Goal: Information Seeking & Learning: Understand process/instructions

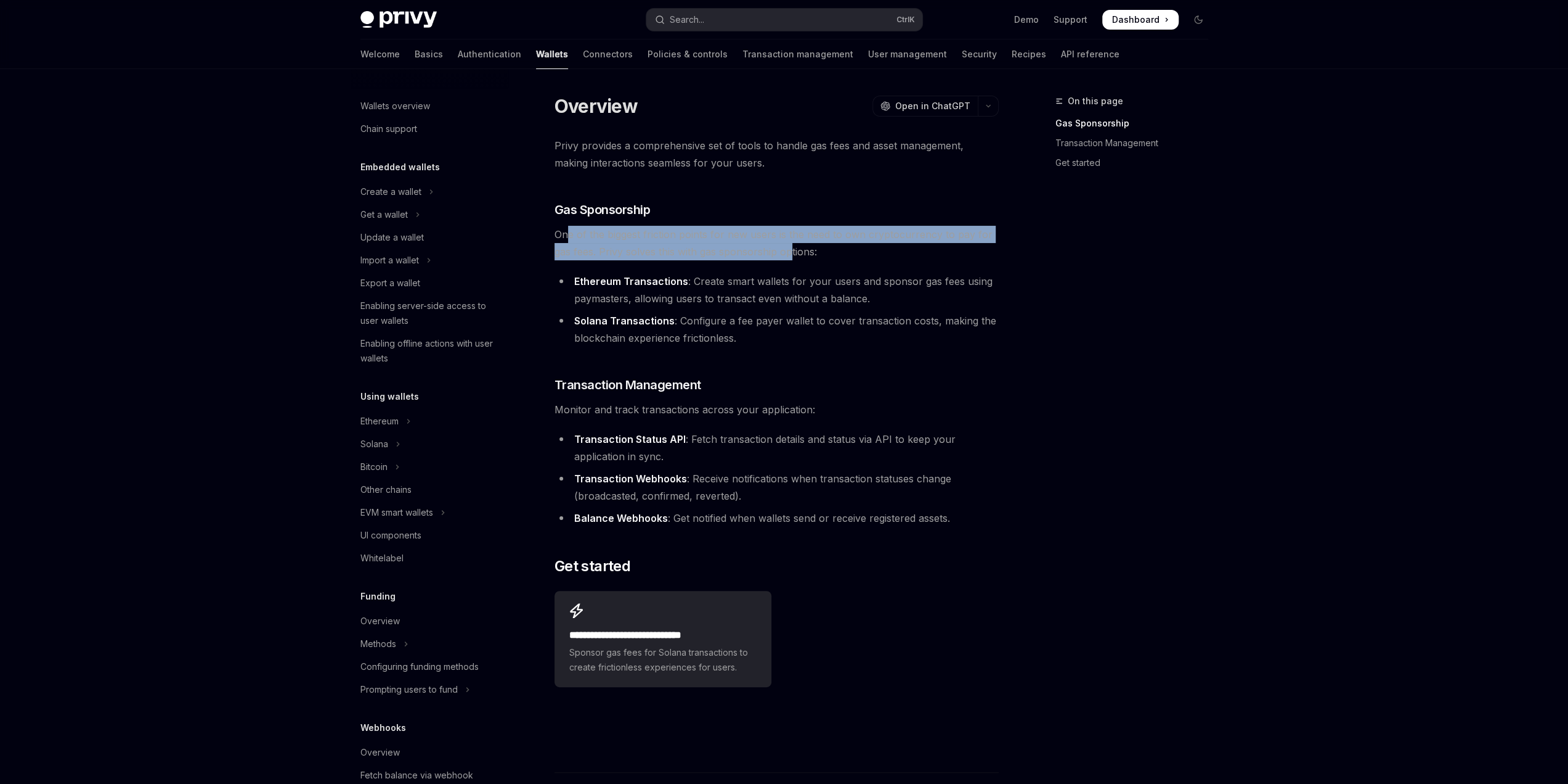
drag, startPoint x: 568, startPoint y: 233, endPoint x: 793, endPoint y: 243, distance: 225.2
click at [793, 243] on span "One of the biggest friction points for new users is the need to own cryptocurre…" at bounding box center [777, 242] width 445 height 35
click at [793, 244] on span "One of the biggest friction points for new users is the need to own cryptocurre…" at bounding box center [777, 242] width 445 height 35
drag, startPoint x: 785, startPoint y: 251, endPoint x: 600, endPoint y: 236, distance: 185.6
click at [600, 236] on span "One of the biggest friction points for new users is the need to own cryptocurre…" at bounding box center [777, 242] width 445 height 35
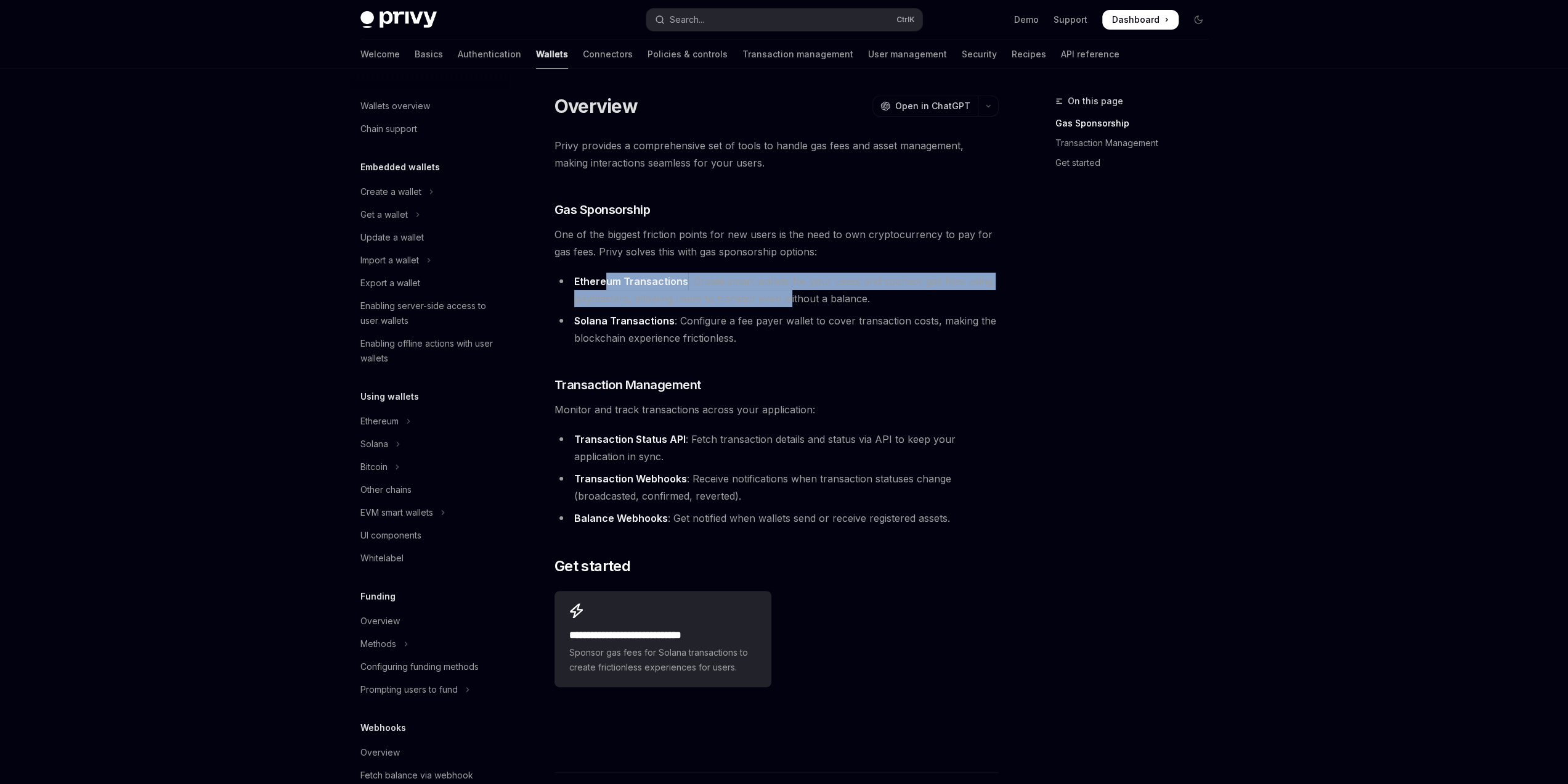
drag, startPoint x: 603, startPoint y: 281, endPoint x: 785, endPoint y: 306, distance: 183.7
click at [785, 306] on li "Ethereum Transactions : Create smart wallets for your users and sponsor gas fee…" at bounding box center [777, 289] width 445 height 35
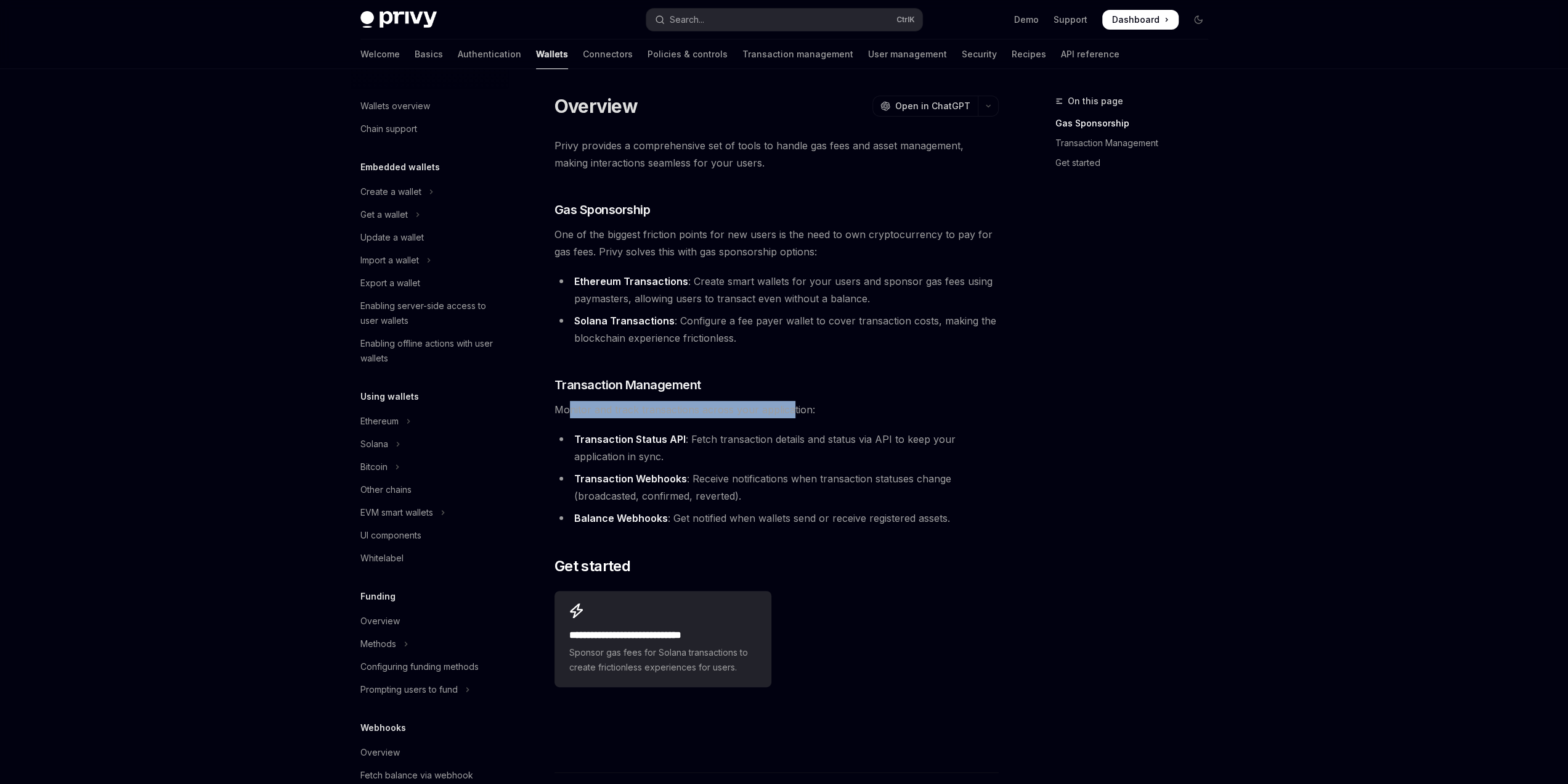
drag, startPoint x: 569, startPoint y: 416, endPoint x: 790, endPoint y: 407, distance: 221.2
click at [790, 407] on span "Monitor and track transactions across your application:" at bounding box center [777, 409] width 445 height 17
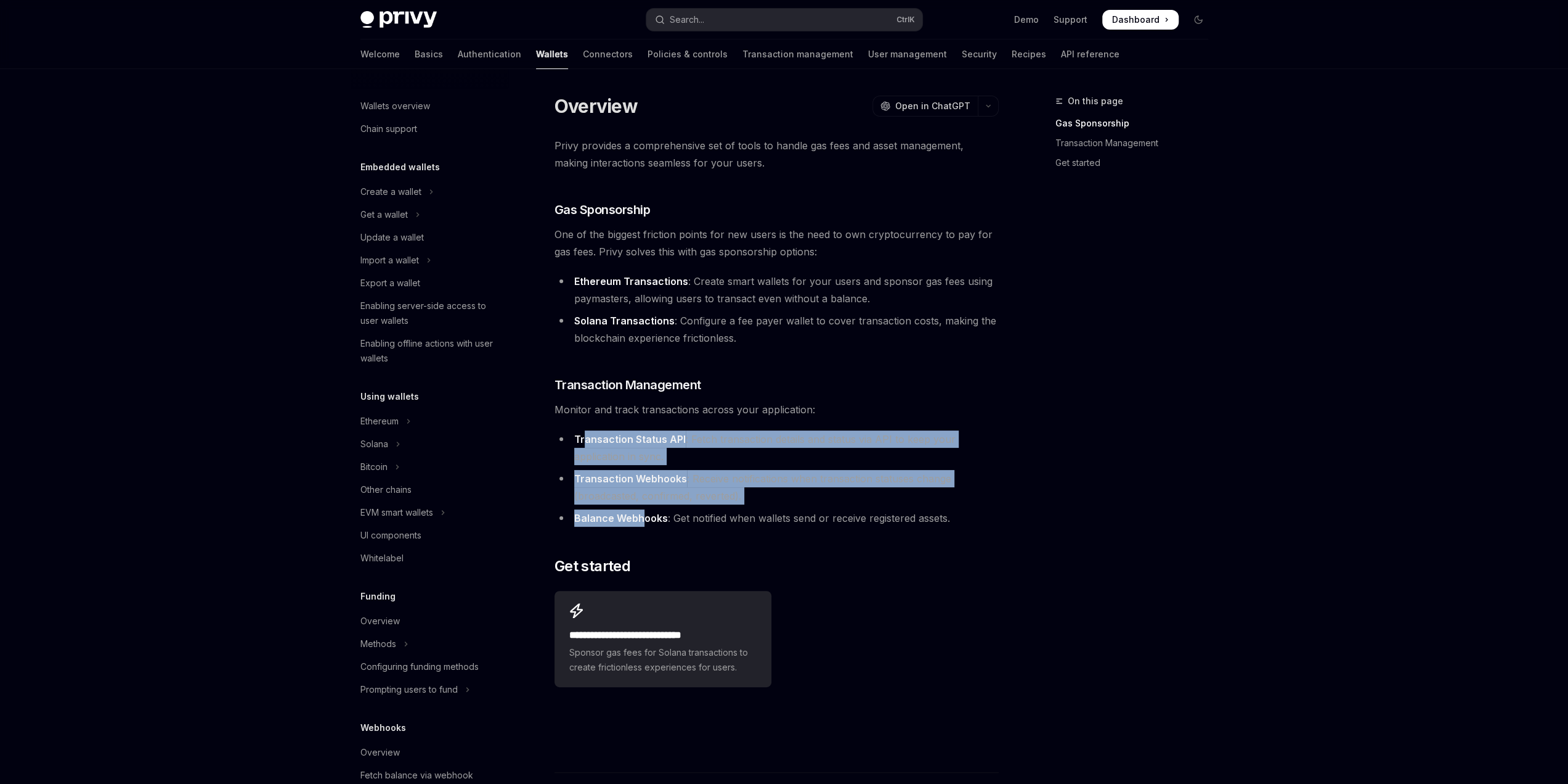
drag, startPoint x: 585, startPoint y: 446, endPoint x: 669, endPoint y: 513, distance: 107.4
click at [643, 511] on ul "Transaction Status API : Fetch transaction details and status via API to keep y…" at bounding box center [777, 478] width 445 height 96
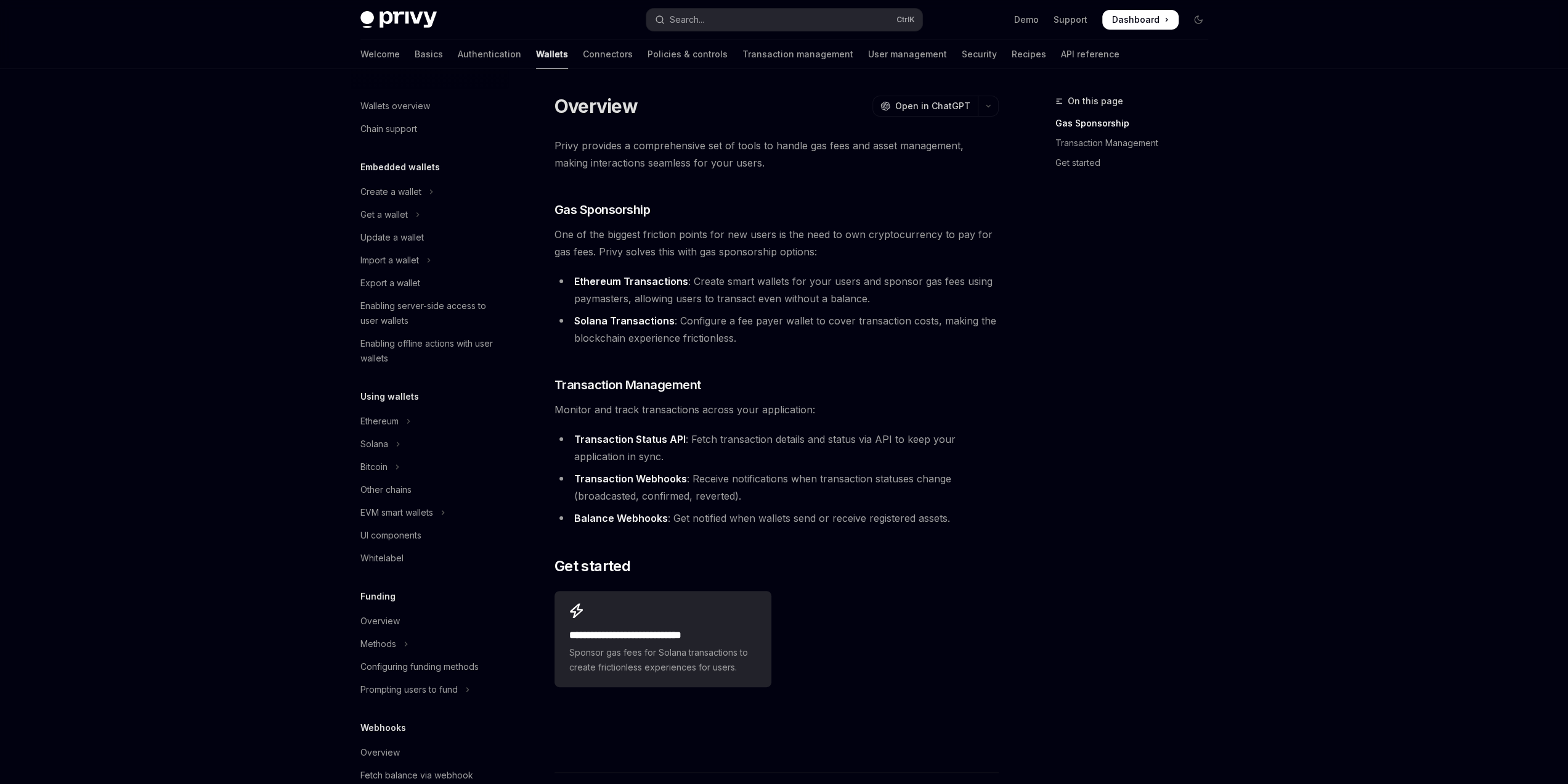
click at [685, 509] on ul "Transaction Status API : Fetch transaction details and status via API to keep y…" at bounding box center [777, 478] width 445 height 96
